Goal: Task Accomplishment & Management: Manage account settings

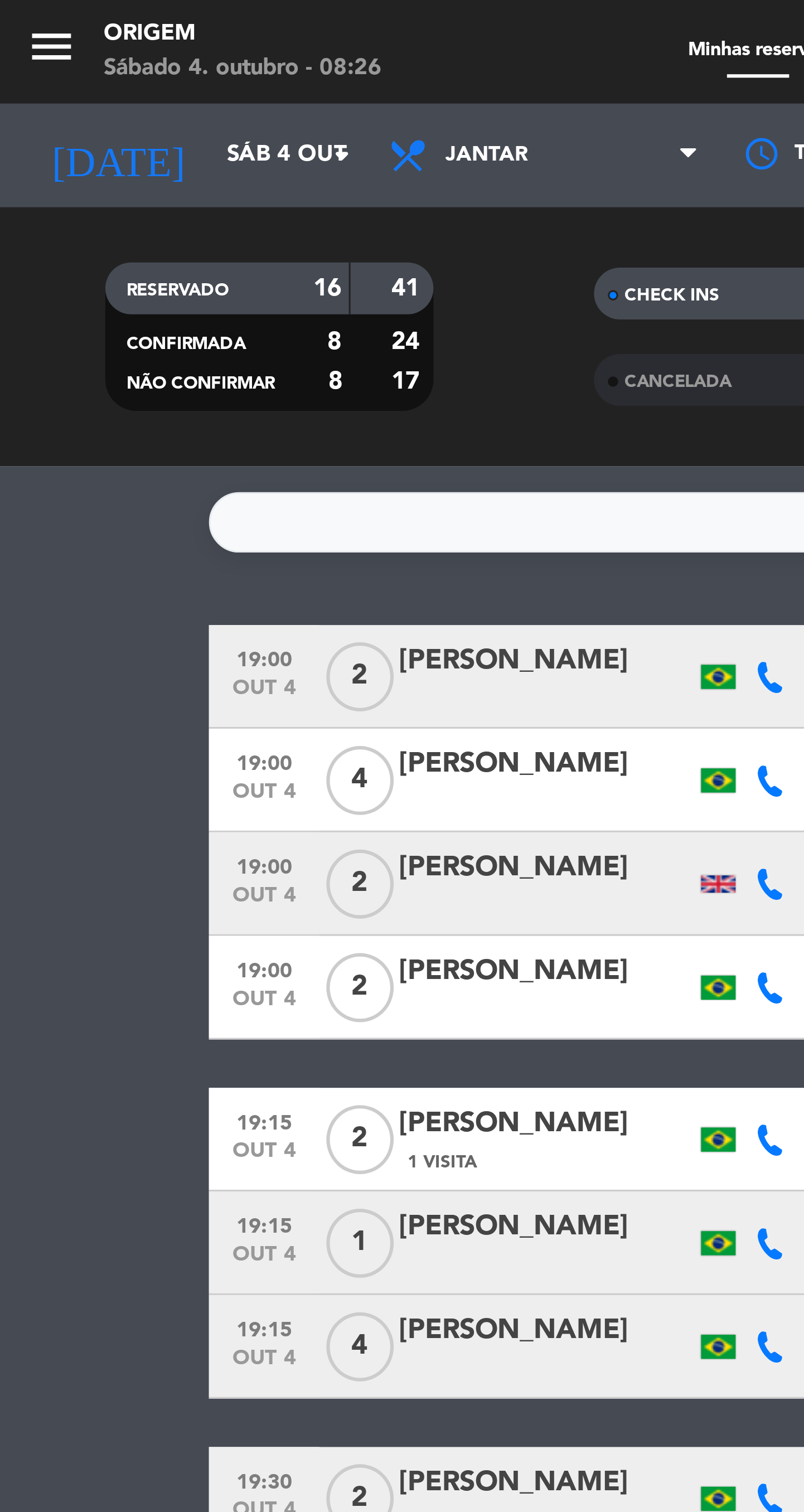
click at [18, 23] on button "menu" at bounding box center [16, 17] width 17 height 20
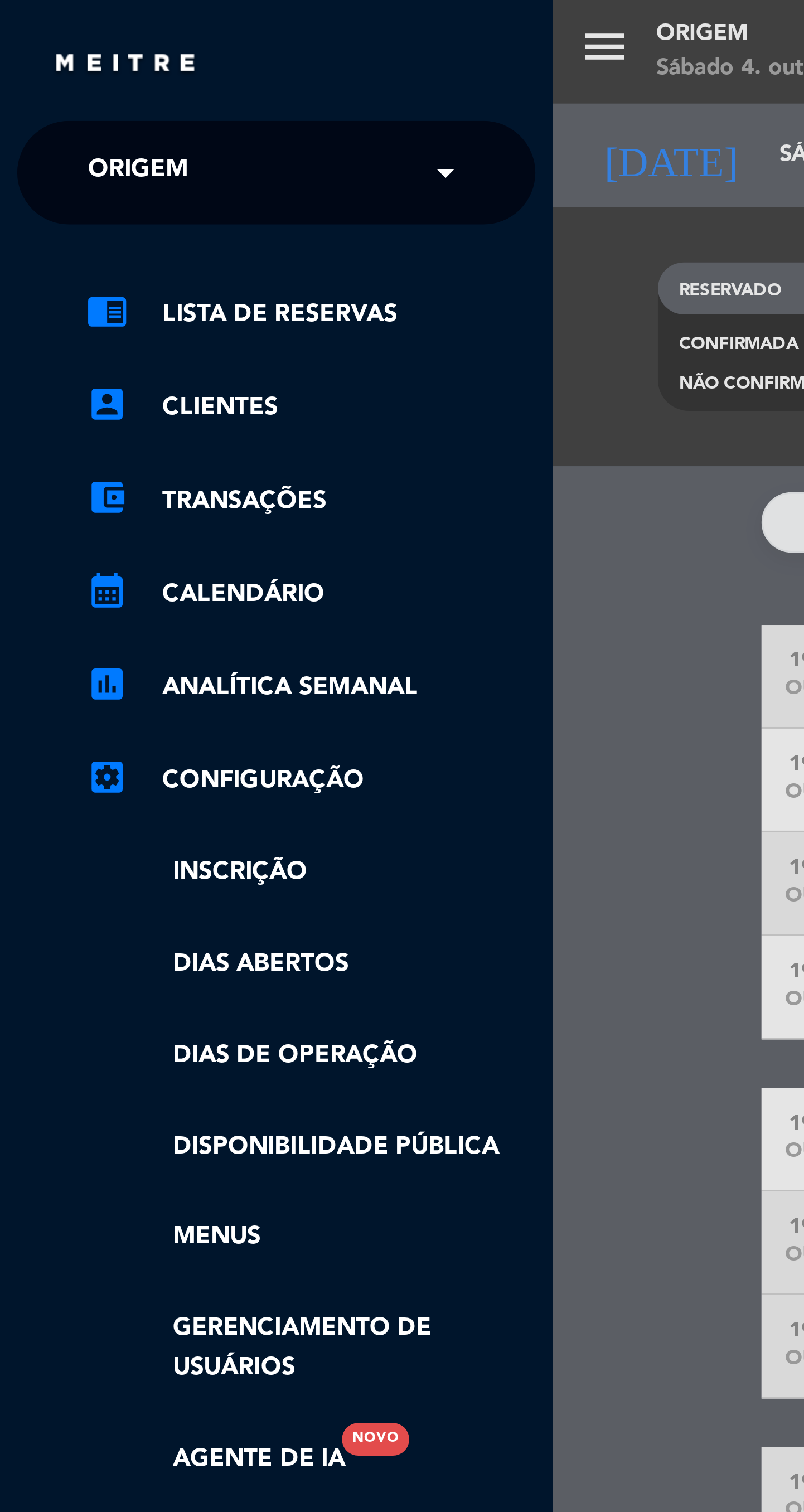
click at [119, 59] on input "text" at bounding box center [90, 57] width 136 height 25
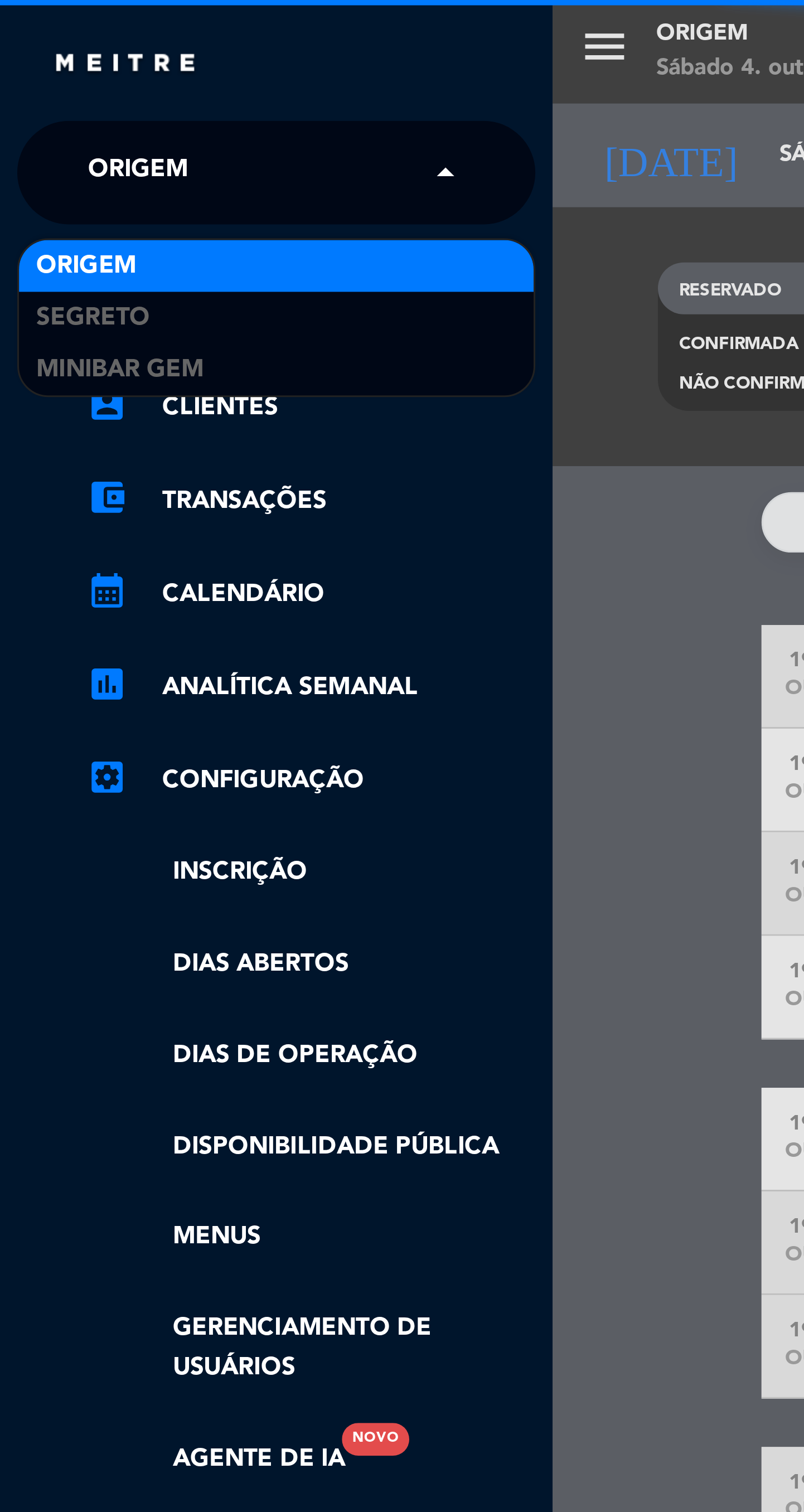
click at [85, 110] on div "Segreto" at bounding box center [89, 103] width 166 height 17
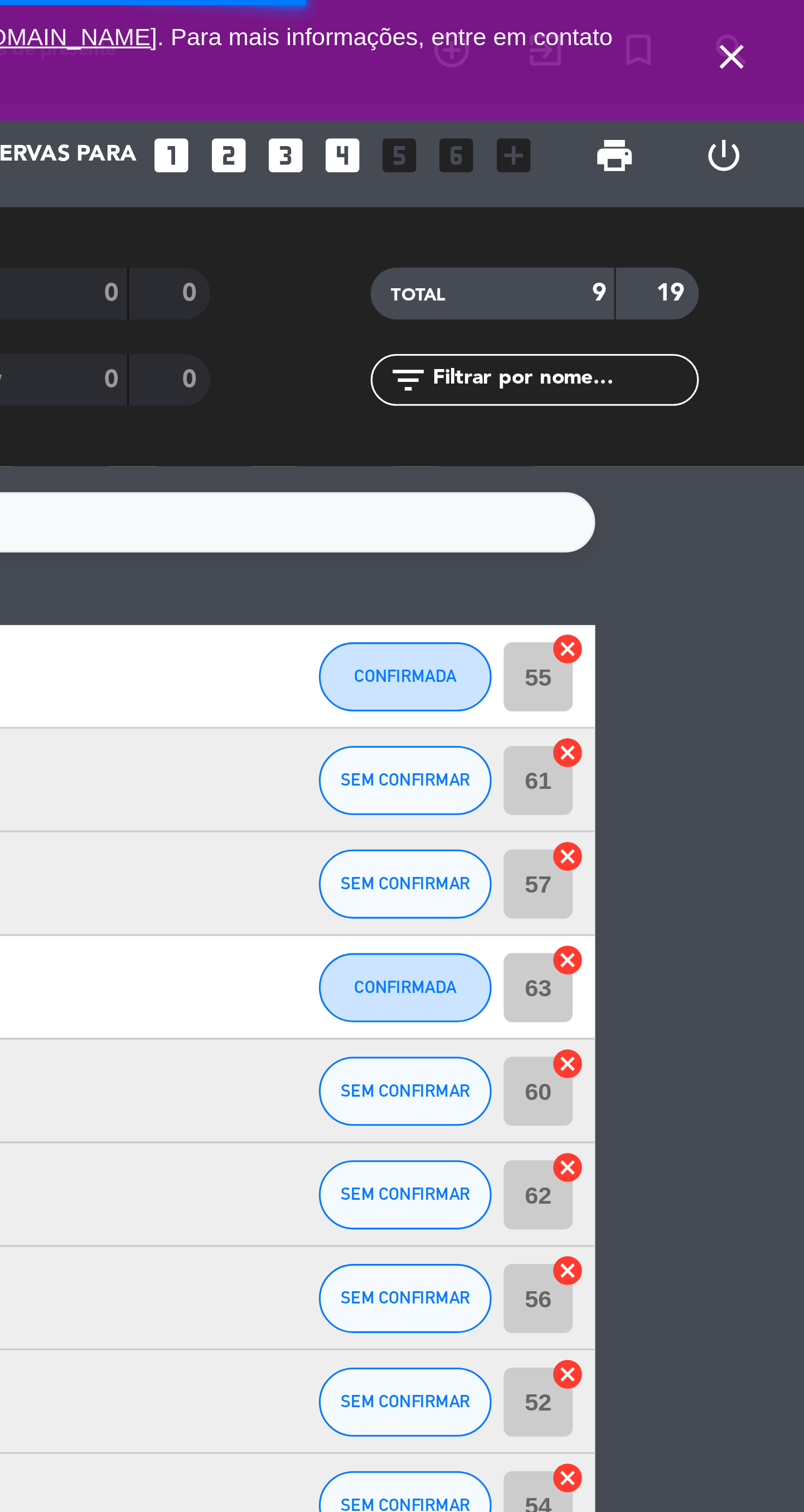
click at [778, 23] on icon "close" at bounding box center [781, 18] width 13 height 13
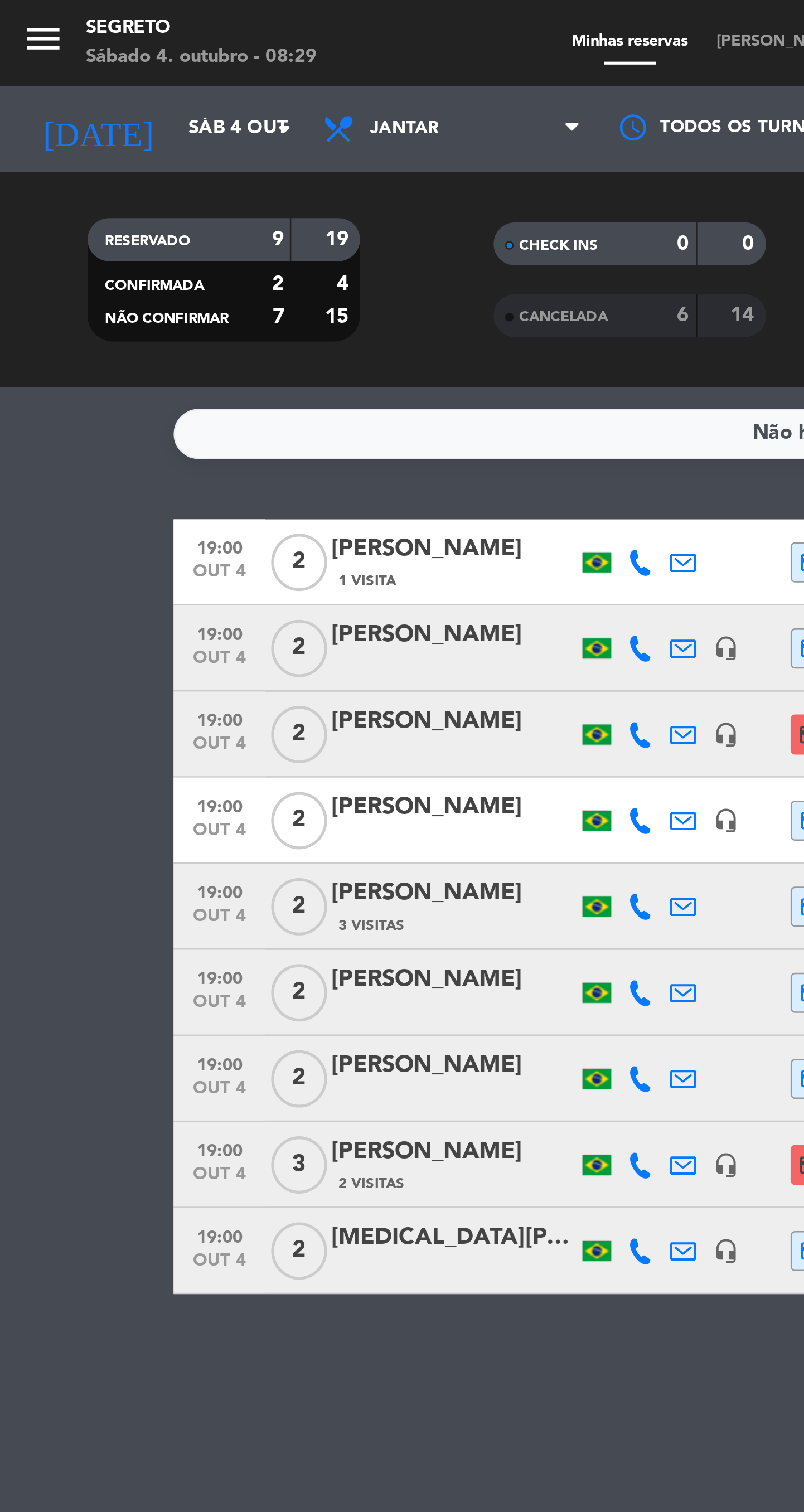
click at [88, 58] on input "Sáb 4 out" at bounding box center [116, 50] width 98 height 20
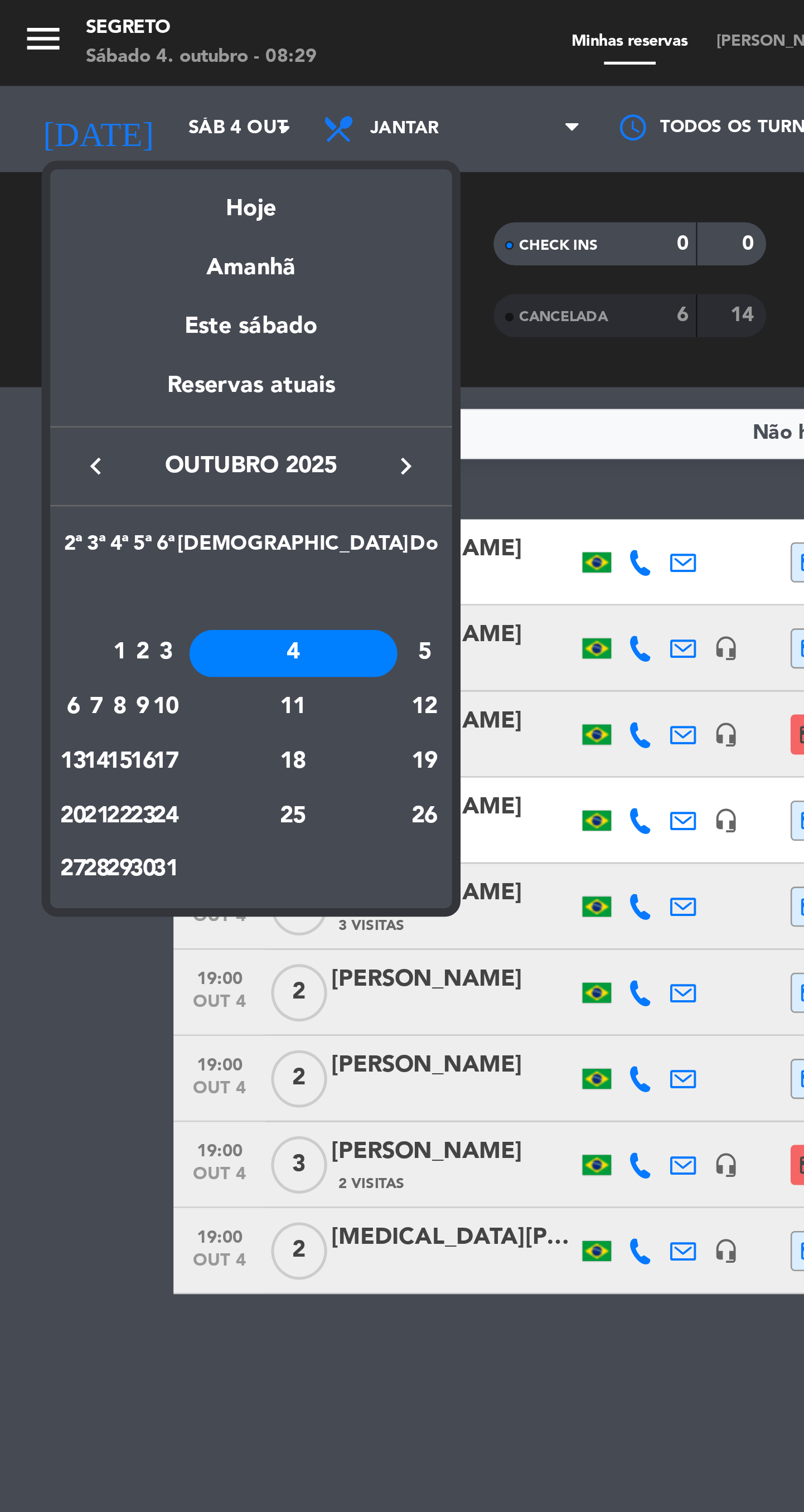
click at [69, 303] on td "17" at bounding box center [65, 295] width 9 height 21
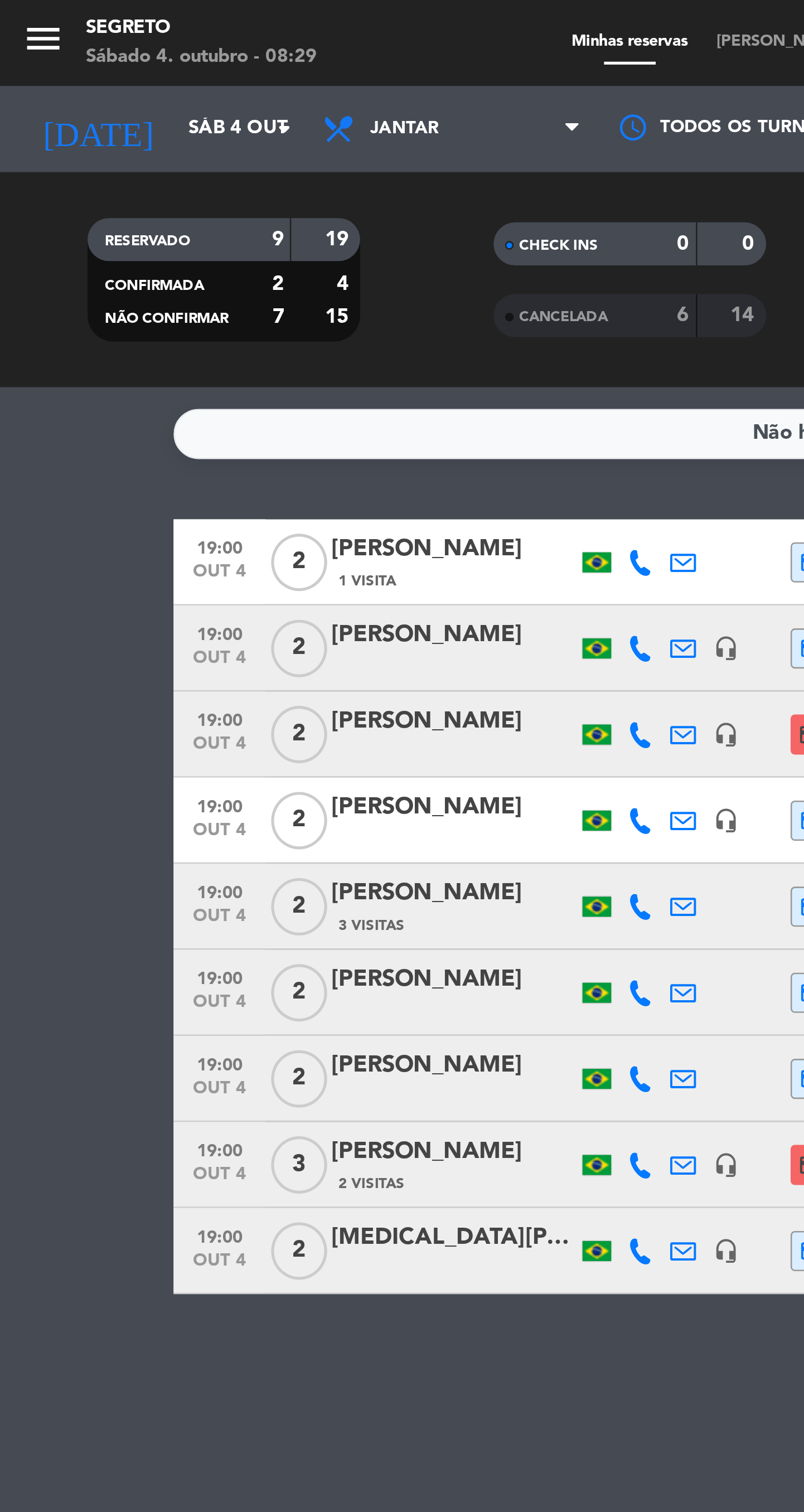
type input "Sex 17 out"
